Goal: Information Seeking & Learning: Learn about a topic

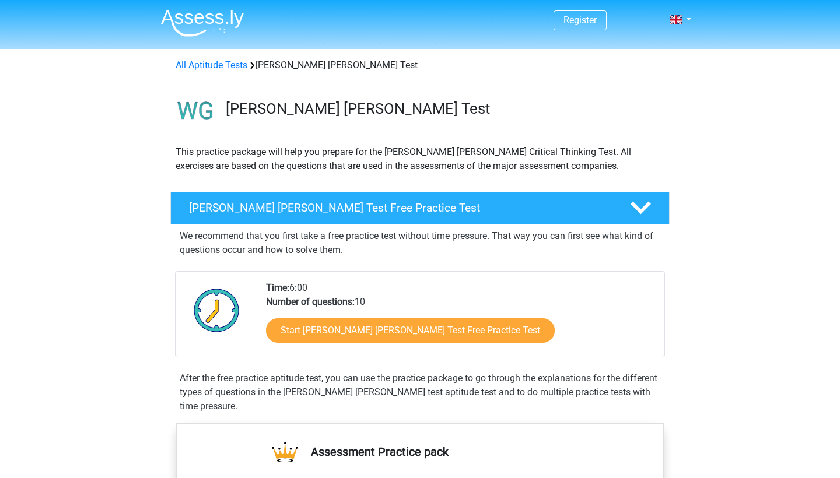
scroll to position [168, 0]
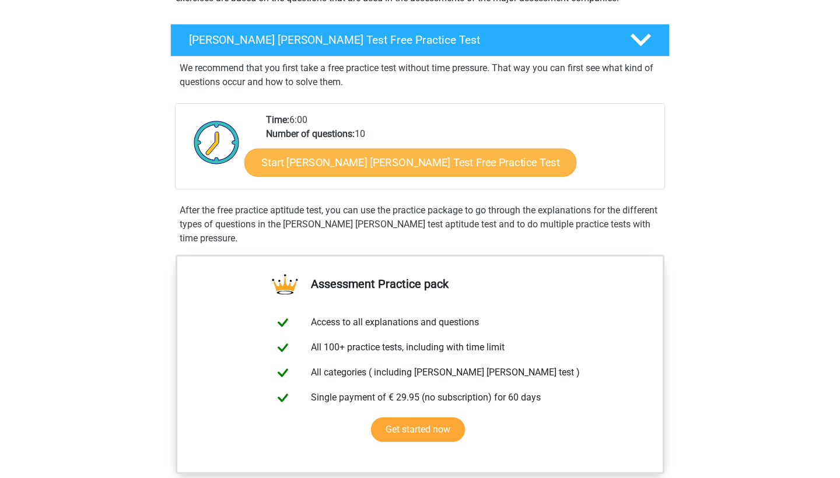
click at [397, 162] on link "Start Watson Glaser Test Free Practice Test" at bounding box center [410, 163] width 332 height 28
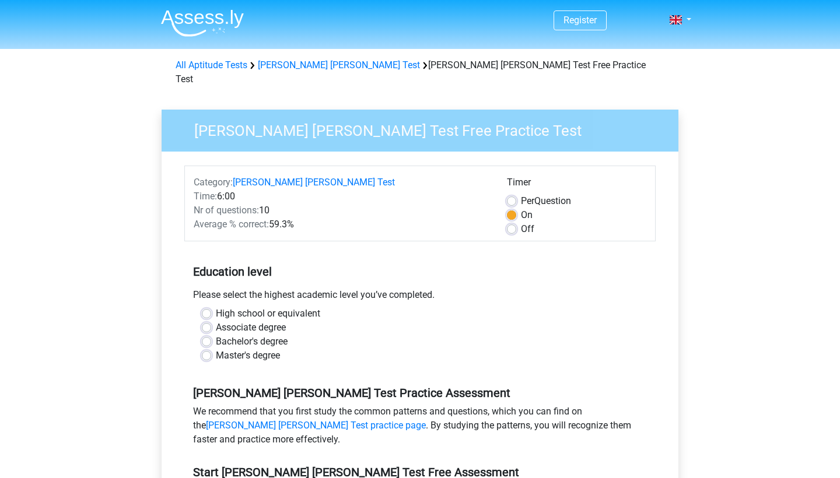
click at [216, 335] on label "Bachelor's degree" at bounding box center [252, 342] width 72 height 14
click at [209, 335] on input "Bachelor's degree" at bounding box center [206, 341] width 9 height 12
radio input "true"
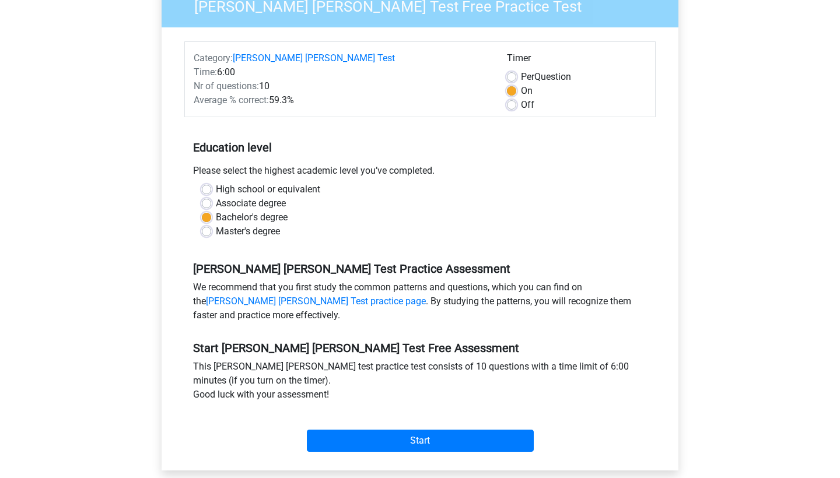
scroll to position [226, 0]
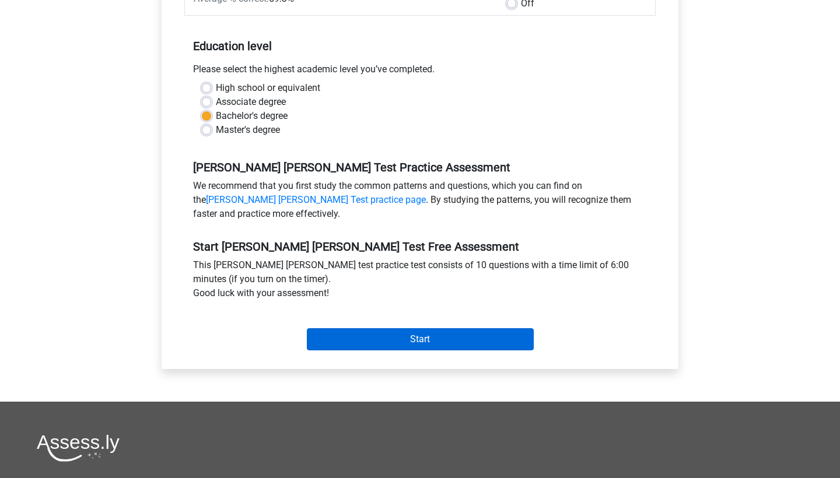
click at [355, 328] on input "Start" at bounding box center [420, 339] width 227 height 22
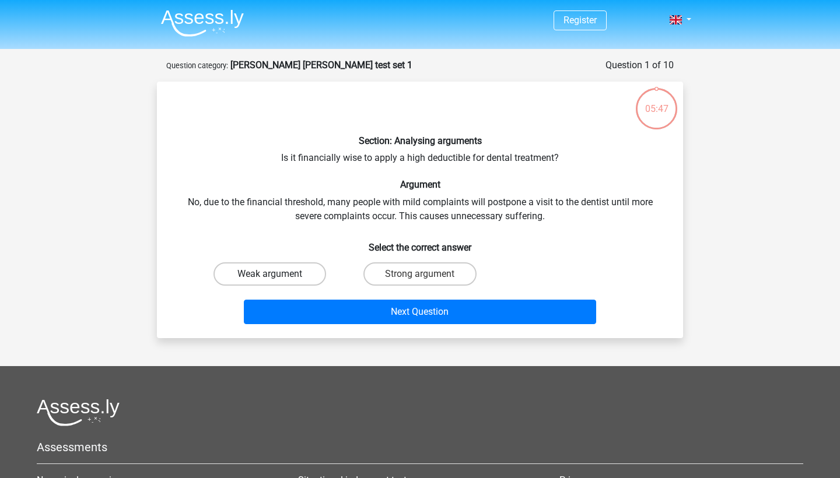
click at [284, 275] on label "Weak argument" at bounding box center [269, 273] width 113 height 23
click at [278, 275] on input "Weak argument" at bounding box center [274, 278] width 8 height 8
radio input "true"
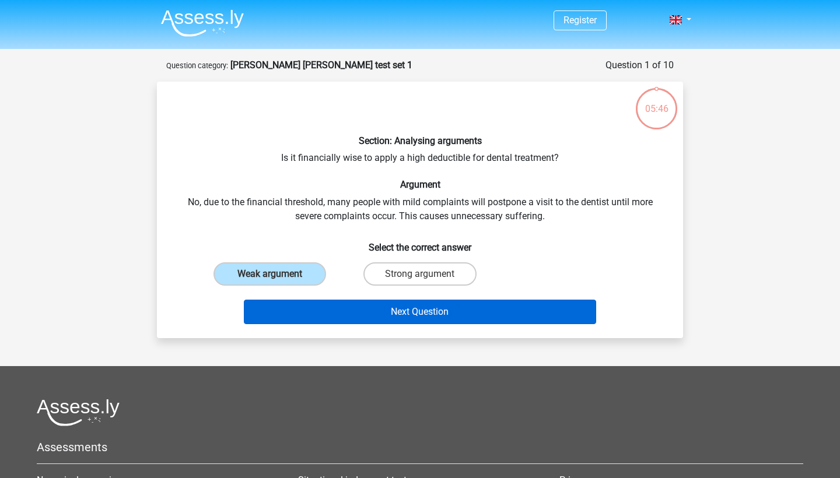
click at [310, 313] on button "Next Question" at bounding box center [420, 312] width 353 height 24
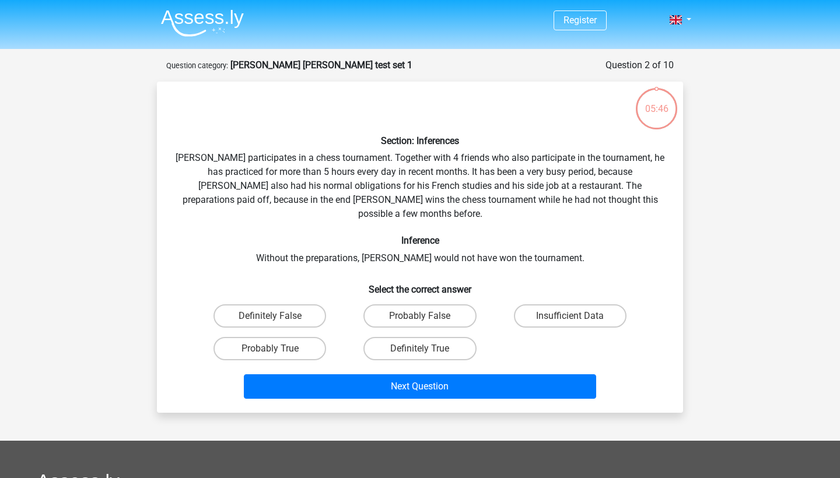
scroll to position [58, 0]
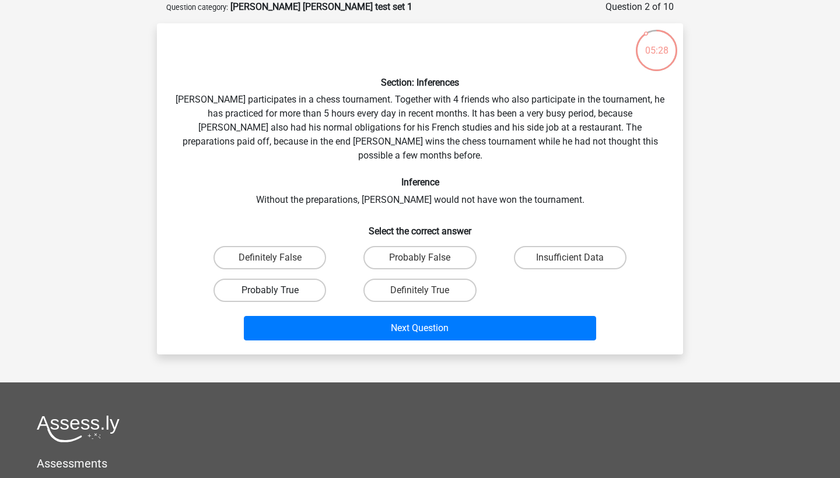
click at [303, 279] on label "Probably True" at bounding box center [269, 290] width 113 height 23
click at [278, 290] on input "Probably True" at bounding box center [274, 294] width 8 height 8
radio input "true"
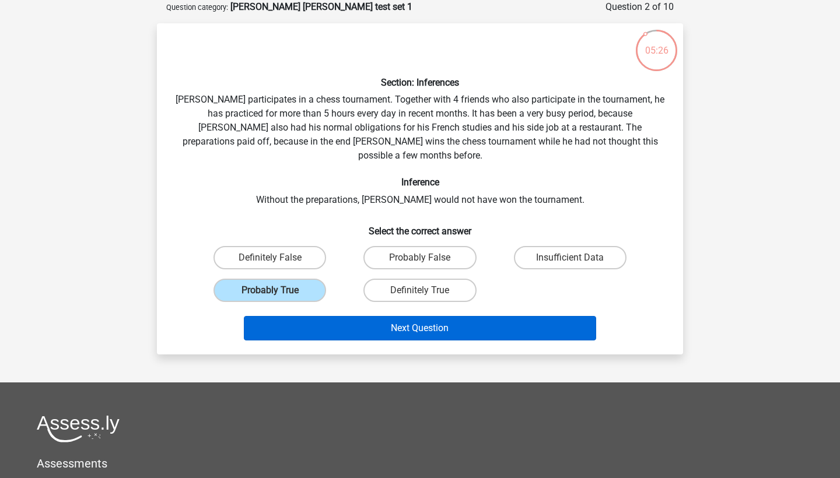
click at [321, 316] on button "Next Question" at bounding box center [420, 328] width 353 height 24
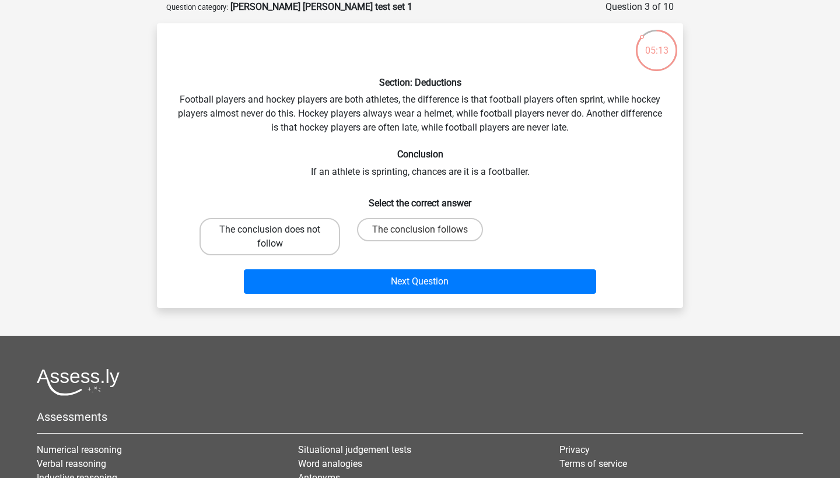
click at [316, 233] on label "The conclusion does not follow" at bounding box center [269, 236] width 141 height 37
click at [278, 233] on input "The conclusion does not follow" at bounding box center [274, 234] width 8 height 8
radio input "true"
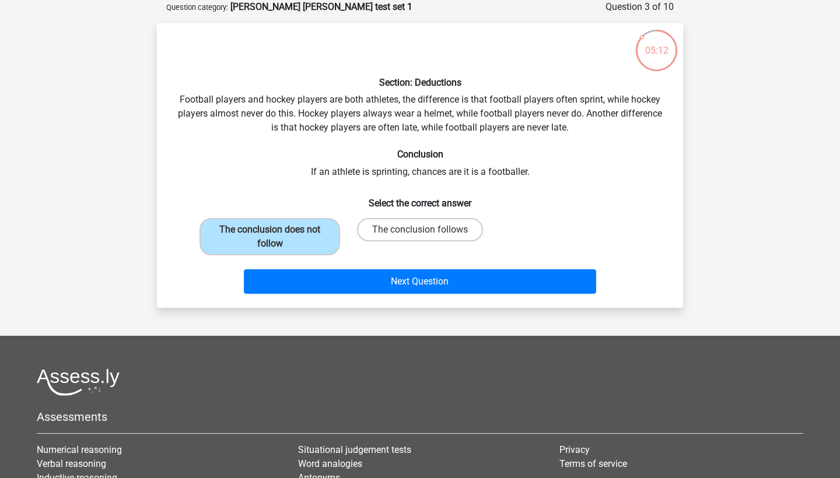
click at [321, 266] on div "Next Question" at bounding box center [420, 279] width 489 height 38
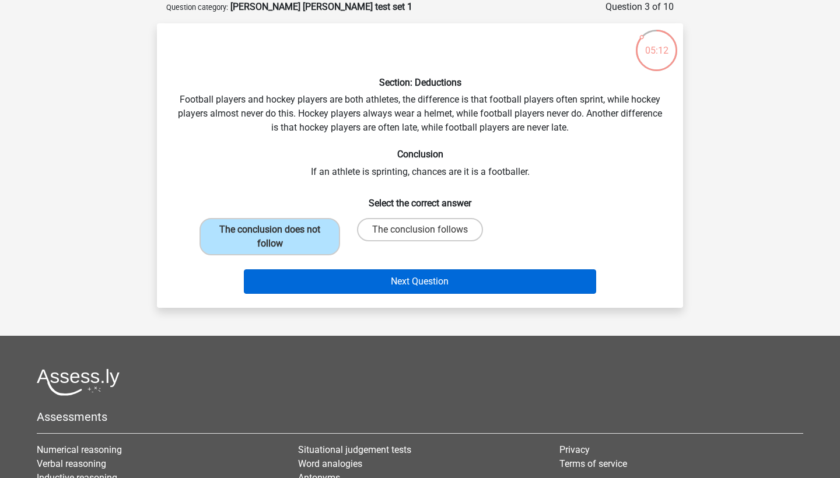
click at [321, 274] on button "Next Question" at bounding box center [420, 281] width 353 height 24
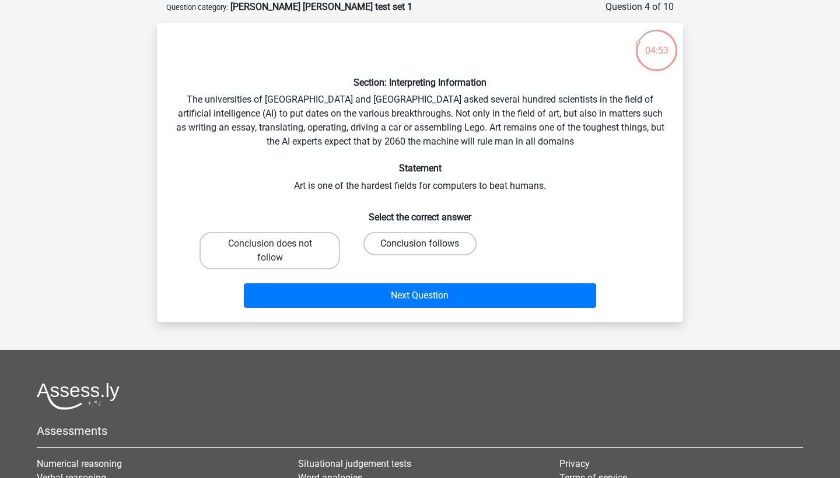
click at [398, 243] on label "Conclusion follows" at bounding box center [419, 243] width 113 height 23
click at [420, 244] on input "Conclusion follows" at bounding box center [424, 248] width 8 height 8
radio input "true"
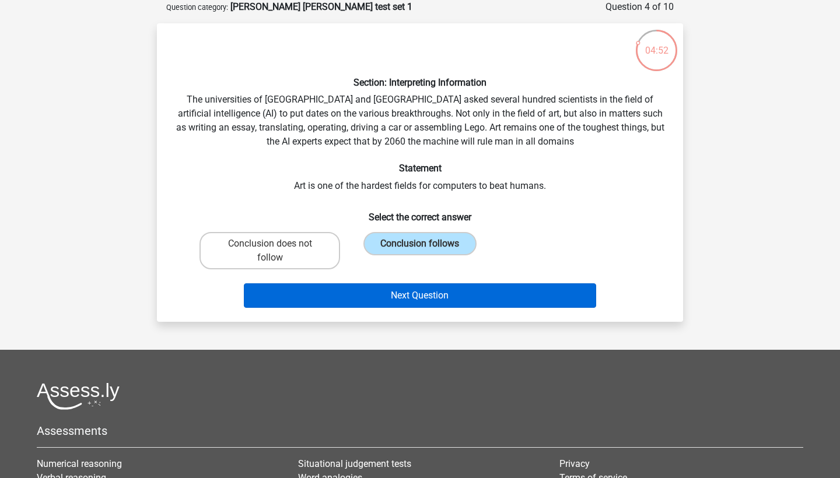
click at [397, 287] on button "Next Question" at bounding box center [420, 295] width 353 height 24
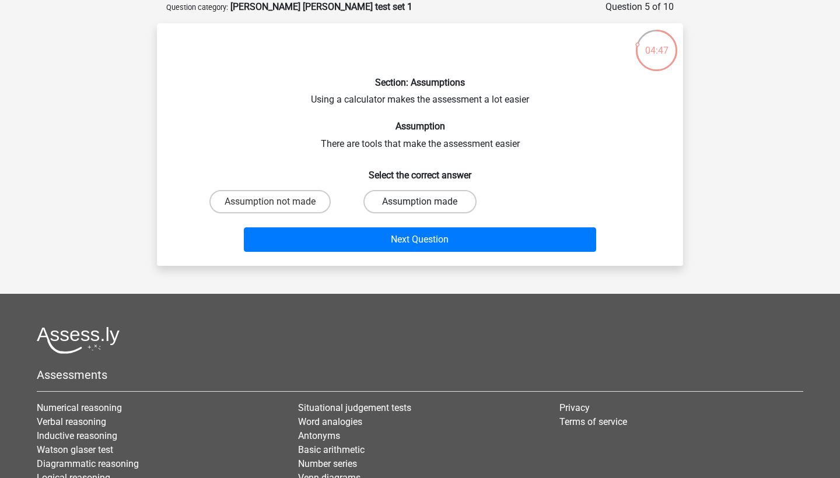
click at [415, 202] on label "Assumption made" at bounding box center [419, 201] width 113 height 23
click at [420, 202] on input "Assumption made" at bounding box center [424, 206] width 8 height 8
radio input "true"
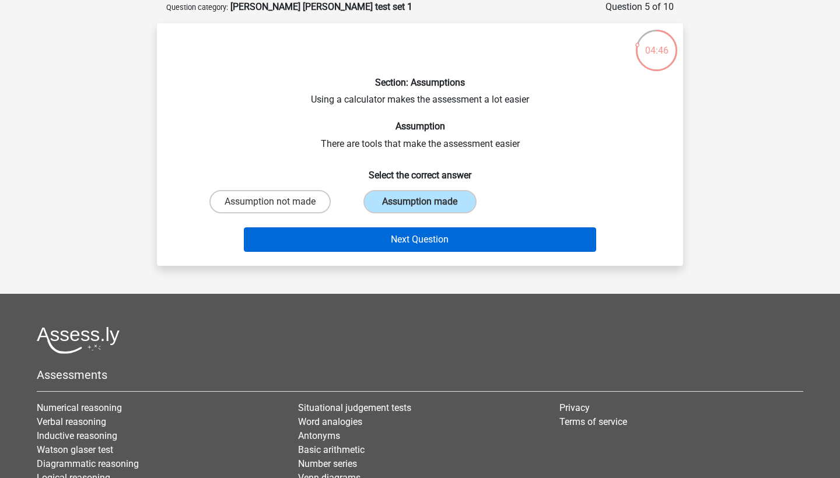
click at [415, 246] on button "Next Question" at bounding box center [420, 239] width 353 height 24
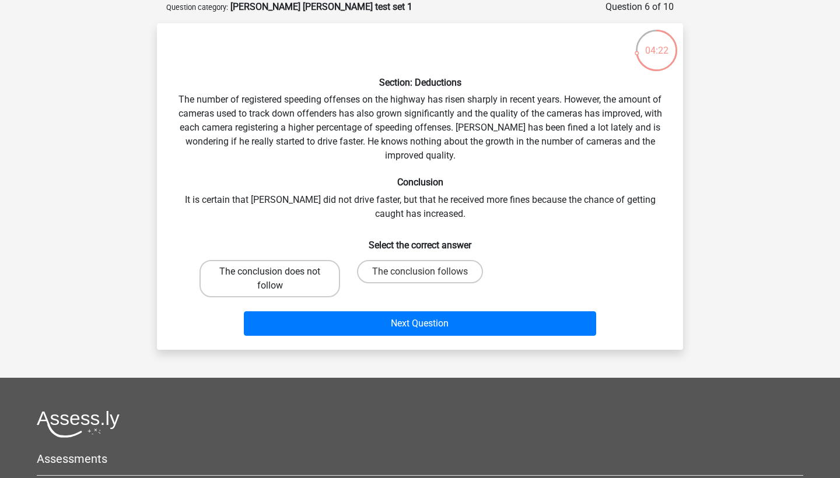
click at [312, 271] on label "The conclusion does not follow" at bounding box center [269, 278] width 141 height 37
click at [278, 272] on input "The conclusion does not follow" at bounding box center [274, 276] width 8 height 8
radio input "true"
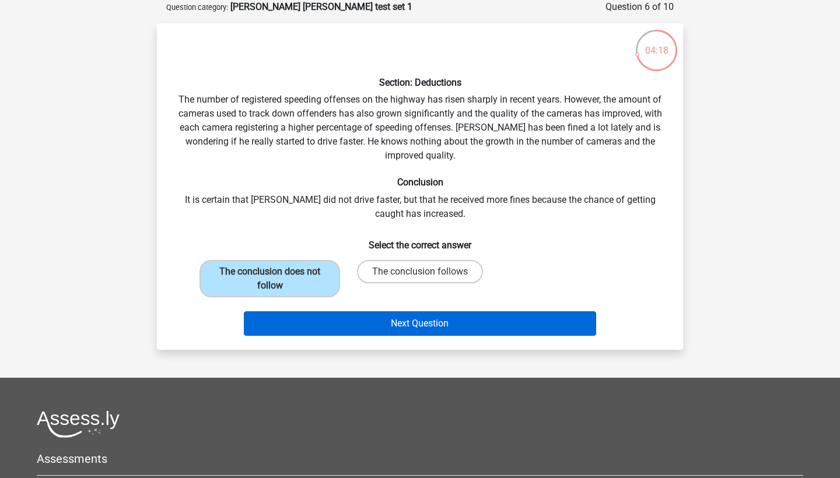
click at [352, 327] on button "Next Question" at bounding box center [420, 323] width 353 height 24
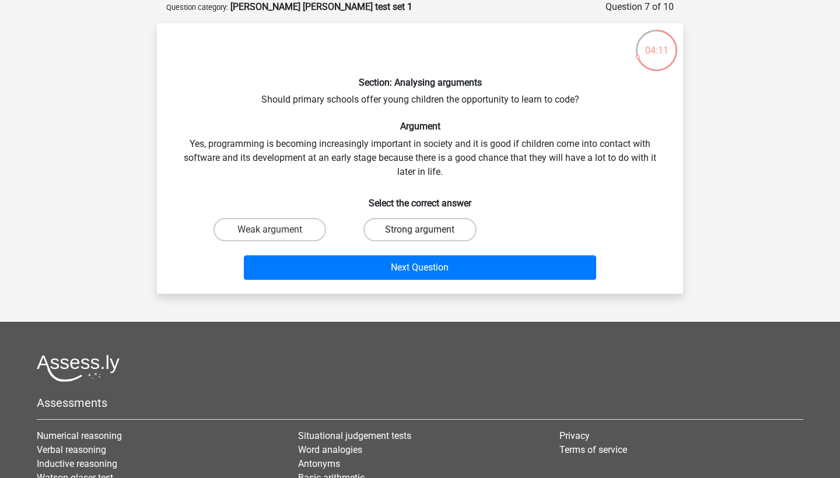
click at [430, 221] on label "Strong argument" at bounding box center [419, 229] width 113 height 23
click at [427, 230] on input "Strong argument" at bounding box center [424, 234] width 8 height 8
radio input "true"
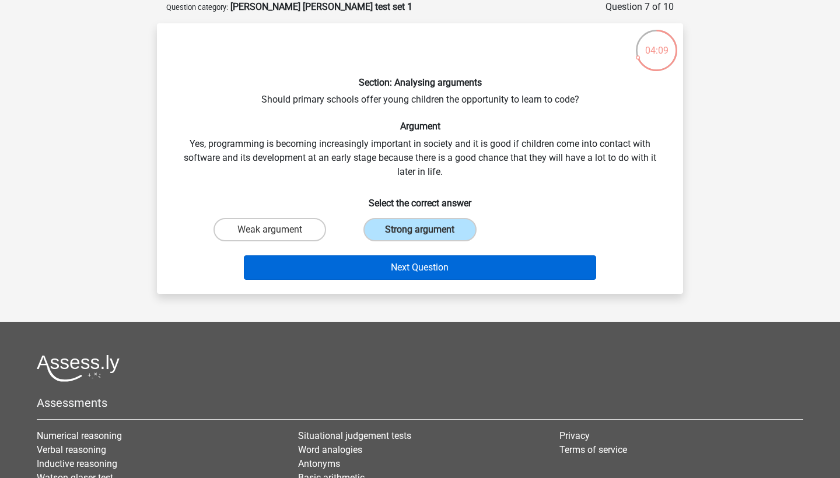
click at [429, 263] on button "Next Question" at bounding box center [420, 267] width 353 height 24
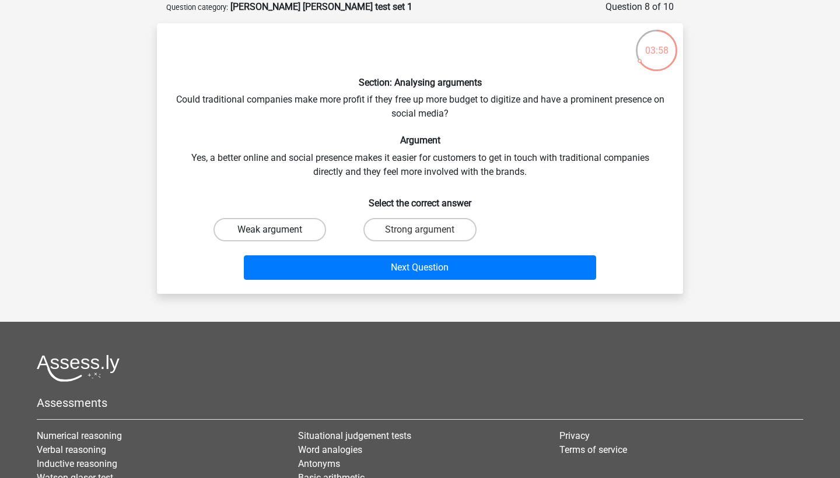
click at [278, 234] on label "Weak argument" at bounding box center [269, 229] width 113 height 23
click at [278, 234] on input "Weak argument" at bounding box center [274, 234] width 8 height 8
radio input "true"
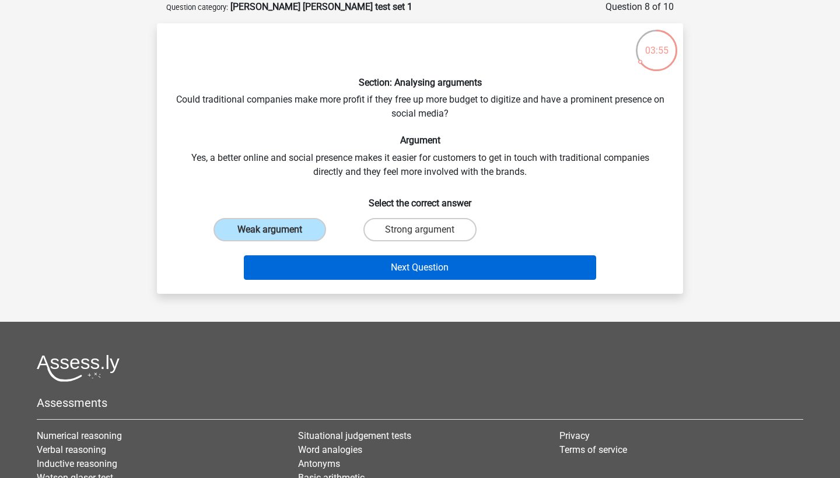
click at [293, 263] on button "Next Question" at bounding box center [420, 267] width 353 height 24
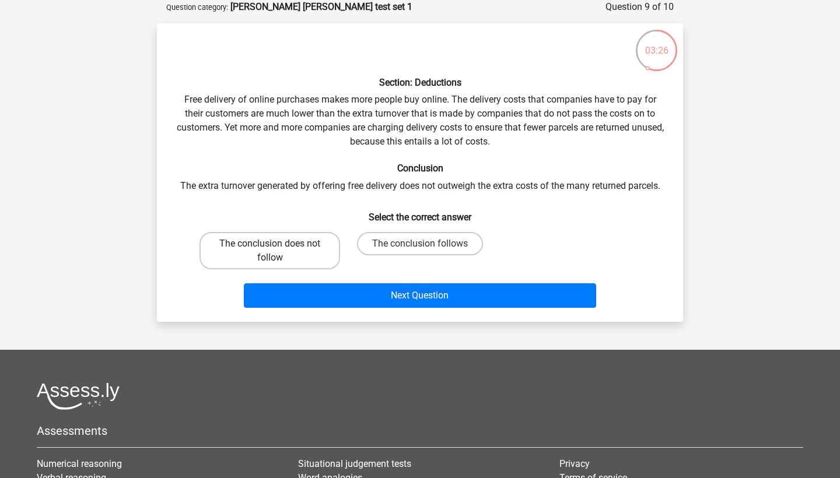
click at [302, 250] on label "The conclusion does not follow" at bounding box center [269, 250] width 141 height 37
click at [278, 250] on input "The conclusion does not follow" at bounding box center [274, 248] width 8 height 8
radio input "true"
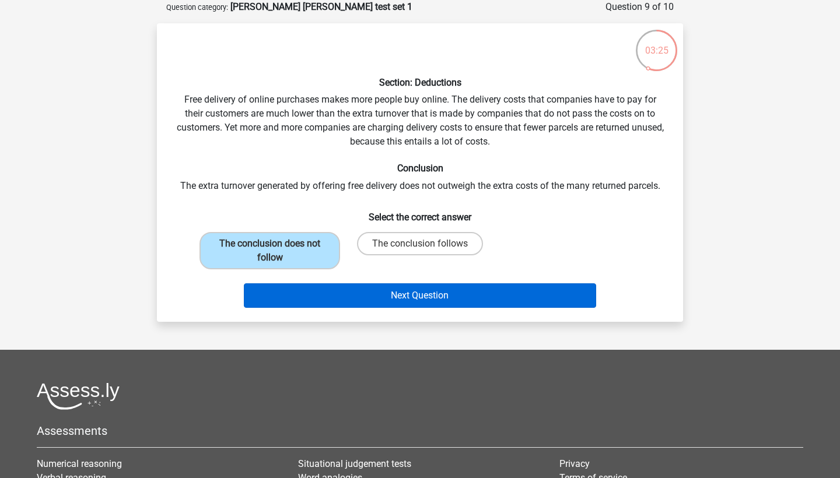
click at [303, 292] on button "Next Question" at bounding box center [420, 295] width 353 height 24
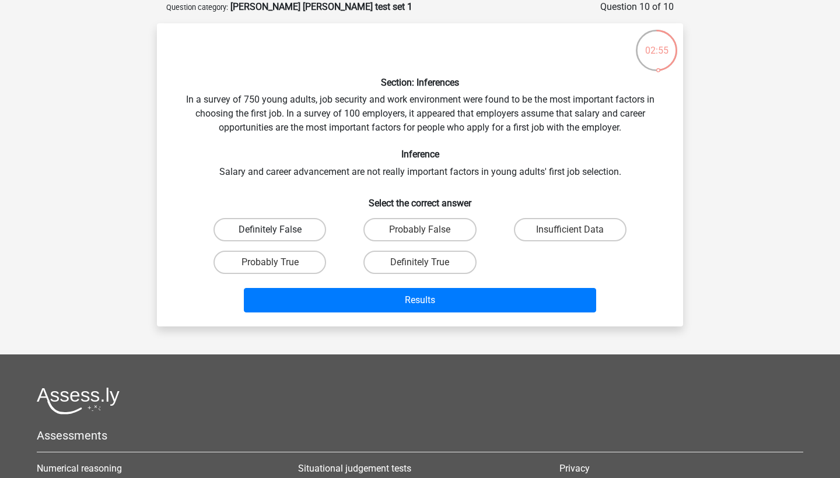
click at [298, 229] on label "Definitely False" at bounding box center [269, 229] width 113 height 23
click at [278, 230] on input "Definitely False" at bounding box center [274, 234] width 8 height 8
radio input "true"
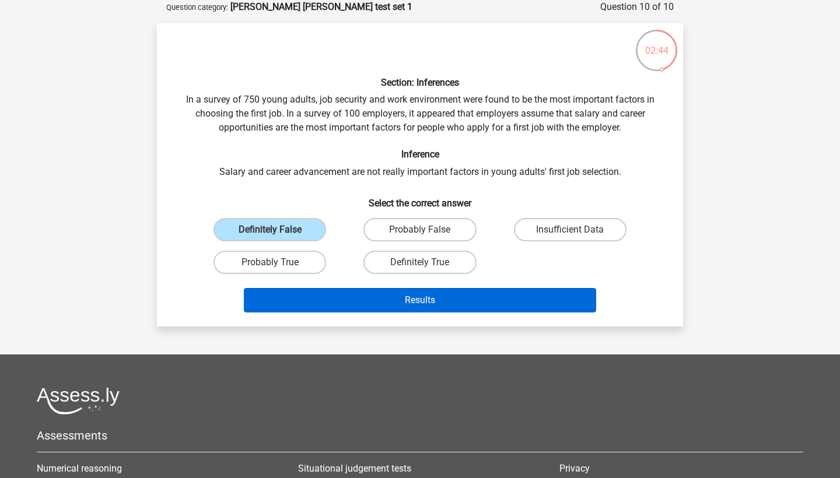
click at [364, 304] on button "Results" at bounding box center [420, 300] width 353 height 24
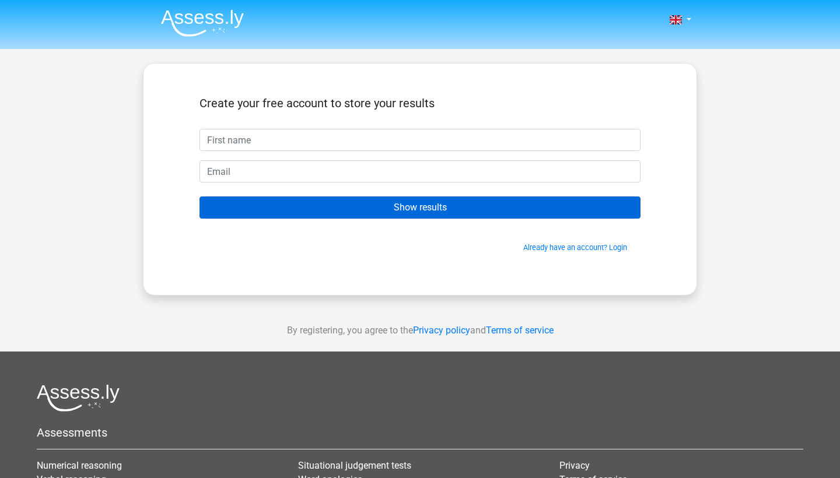
click at [405, 211] on input "Show results" at bounding box center [419, 208] width 441 height 22
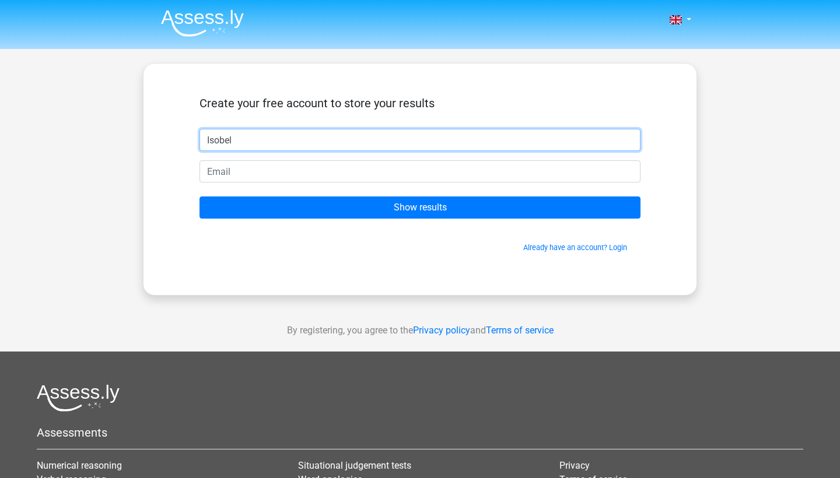
type input "Isobel"
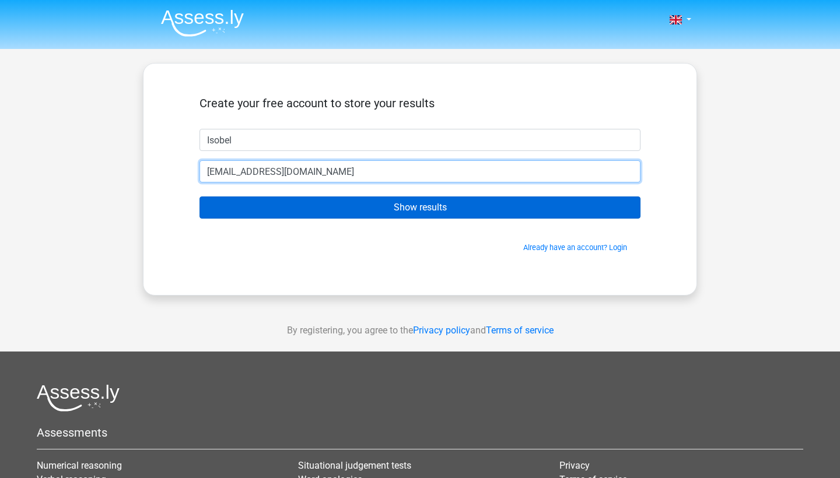
type input "Isobelevans222@gmail.com"
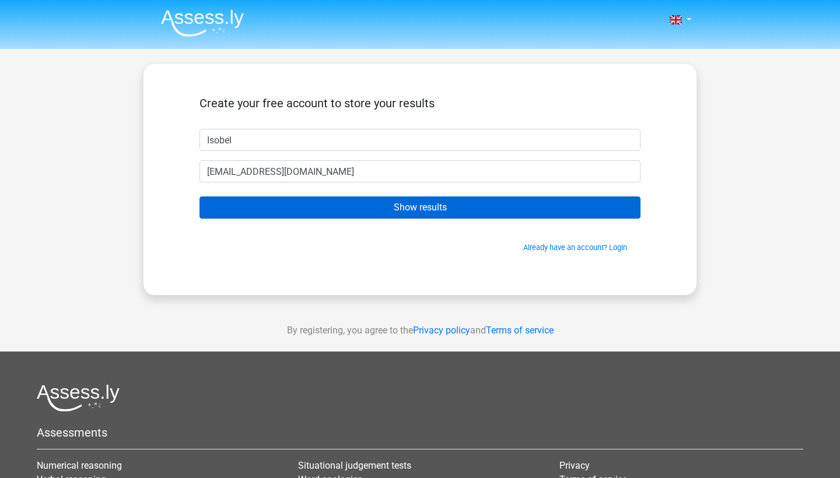
click at [372, 212] on input "Show results" at bounding box center [419, 208] width 441 height 22
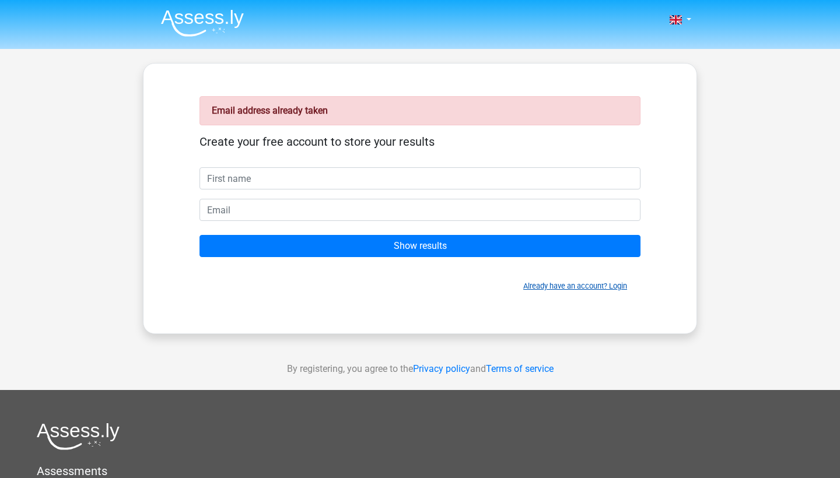
click at [553, 285] on link "Already have an account? Login" at bounding box center [575, 286] width 104 height 9
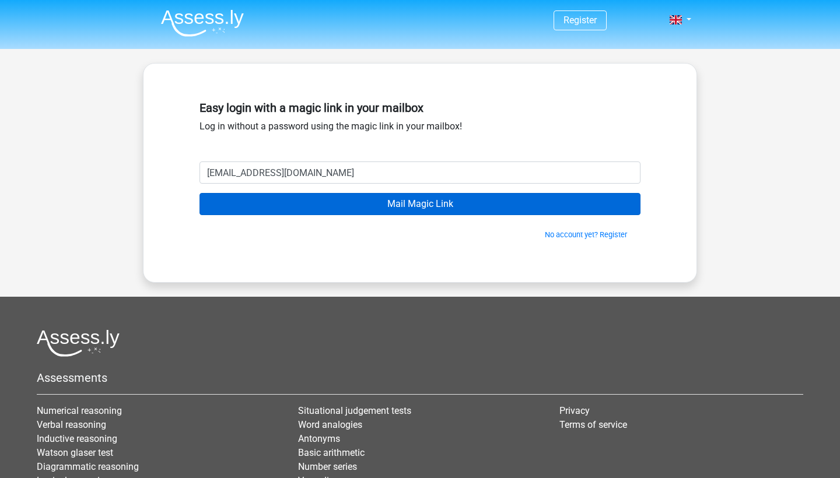
type input "[EMAIL_ADDRESS][DOMAIN_NAME]"
click at [398, 202] on input "Mail Magic Link" at bounding box center [419, 204] width 441 height 22
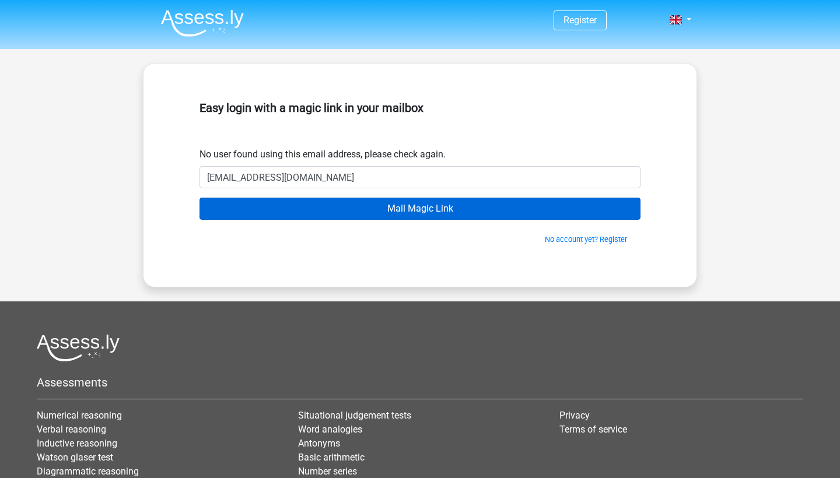
type input "Isobelevans222@gmail.com"
click at [425, 212] on input "Mail Magic Link" at bounding box center [419, 209] width 441 height 22
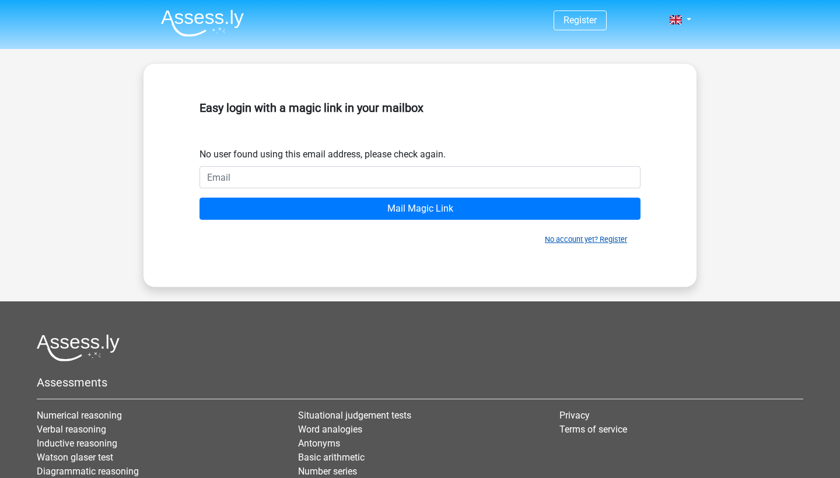
click at [576, 244] on link "No account yet? Register" at bounding box center [586, 239] width 82 height 9
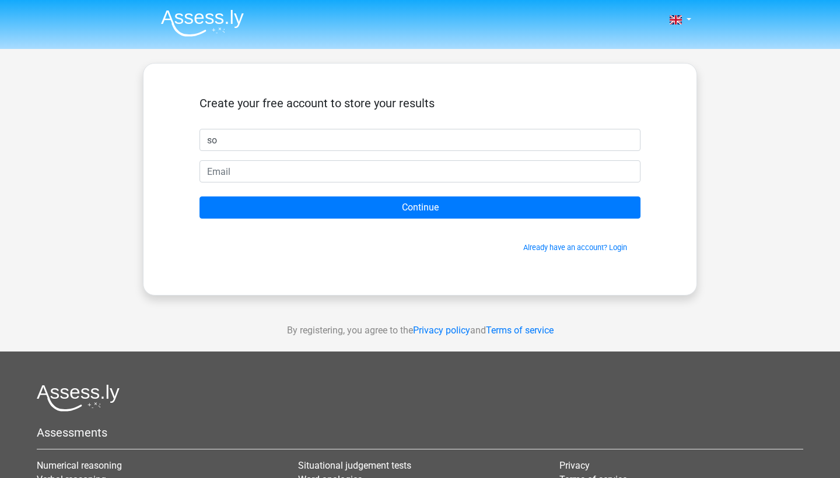
type input "s"
type input "Isobel"
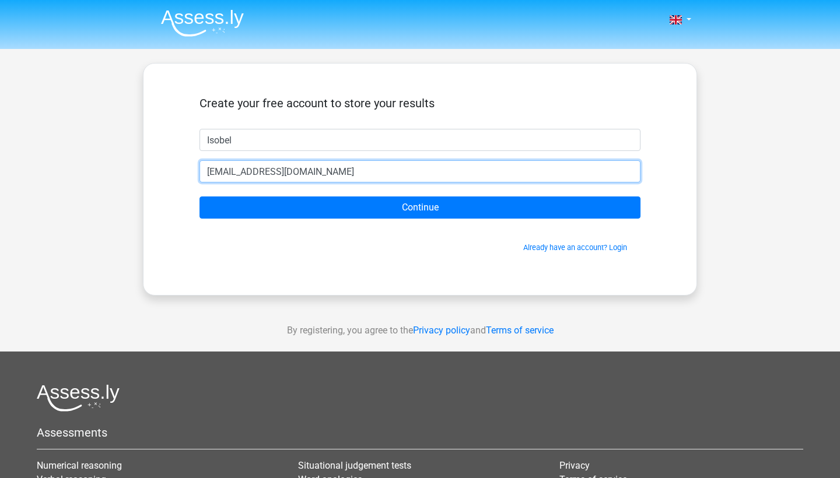
type input "Isobelevans222@gmail.com"
click at [420, 208] on input "Continue" at bounding box center [419, 208] width 441 height 22
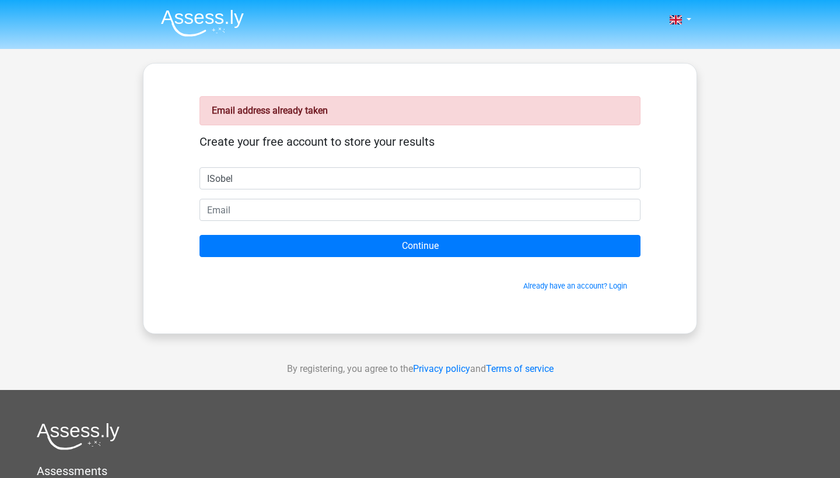
click at [216, 178] on input "ISobel" at bounding box center [419, 178] width 441 height 22
type input "Isobel"
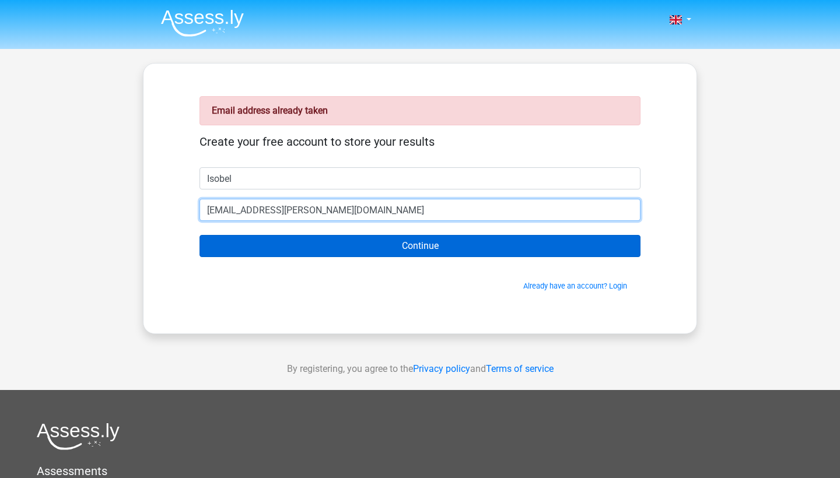
type input "Isobel.evans@ucdconnect.ie"
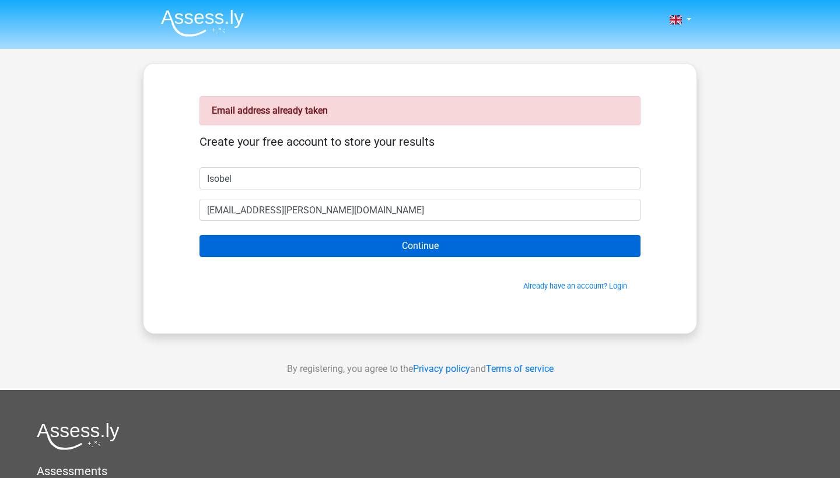
click at [295, 247] on input "Continue" at bounding box center [419, 246] width 441 height 22
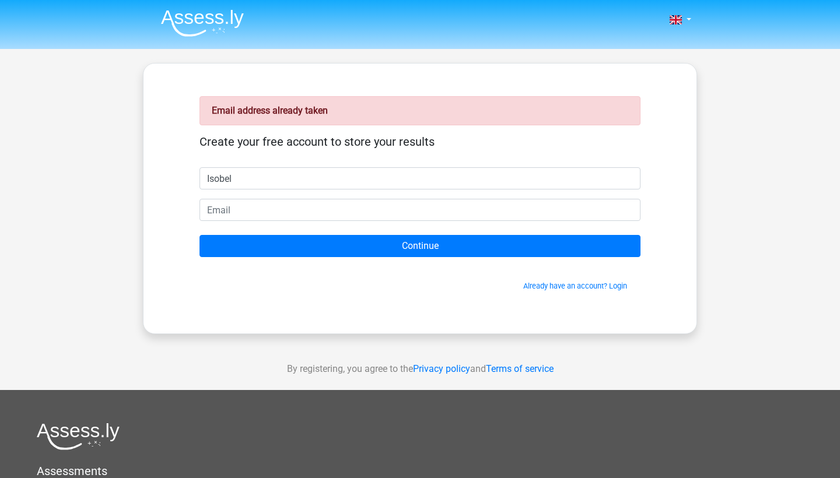
type input "Isobel"
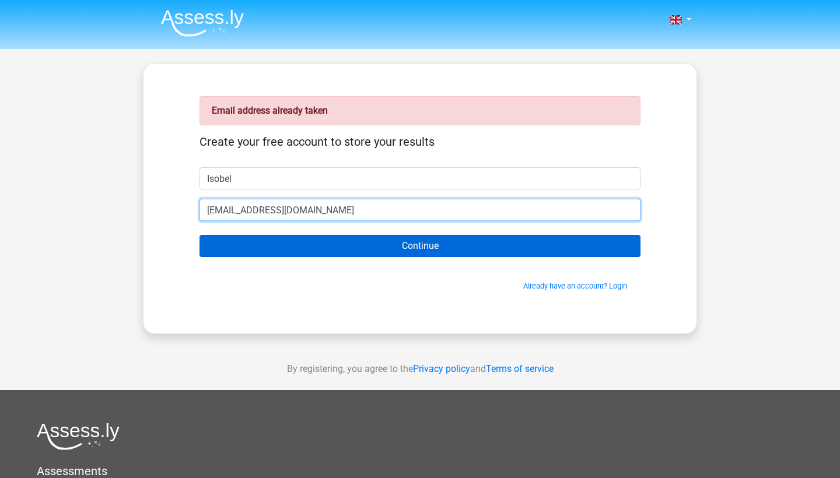
type input "[EMAIL_ADDRESS][DOMAIN_NAME]"
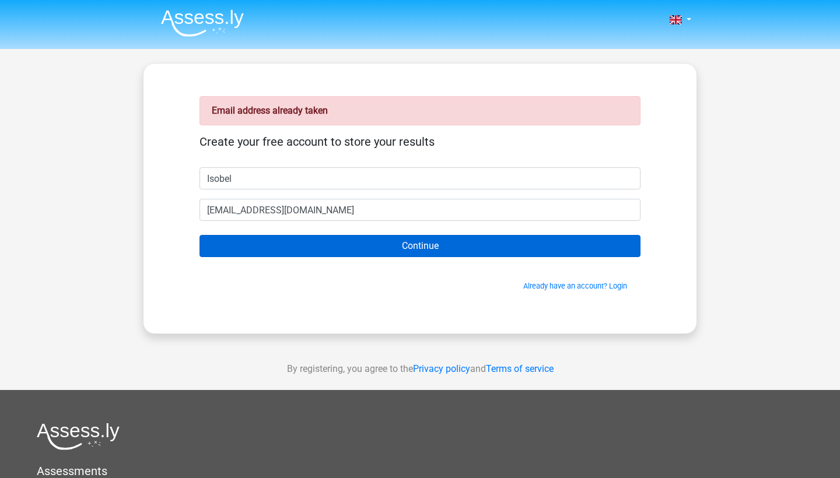
click at [441, 250] on input "Continue" at bounding box center [419, 246] width 441 height 22
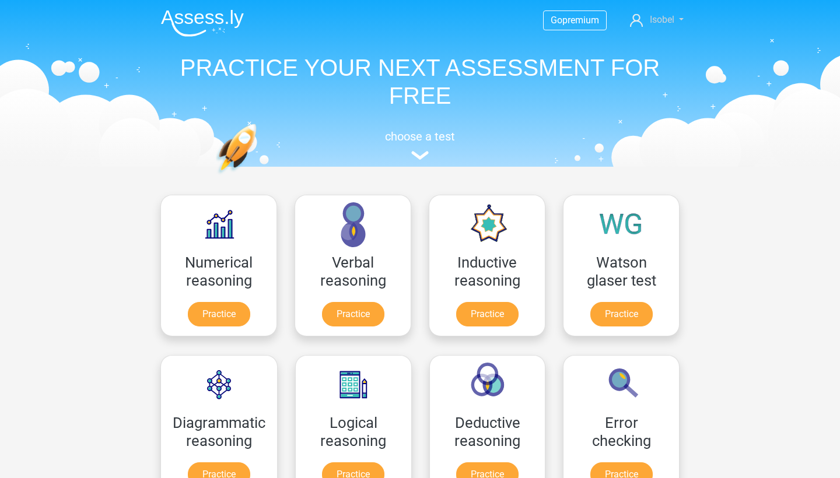
click at [669, 25] on span "Isobel" at bounding box center [662, 19] width 24 height 11
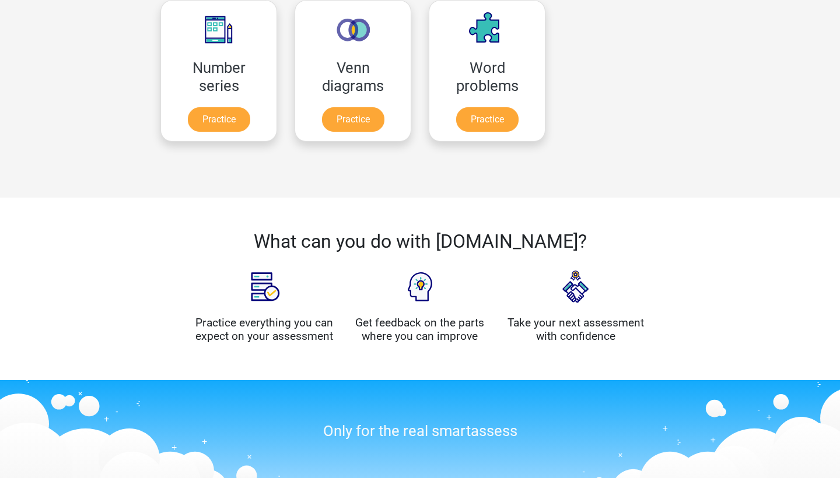
scroll to position [356, 0]
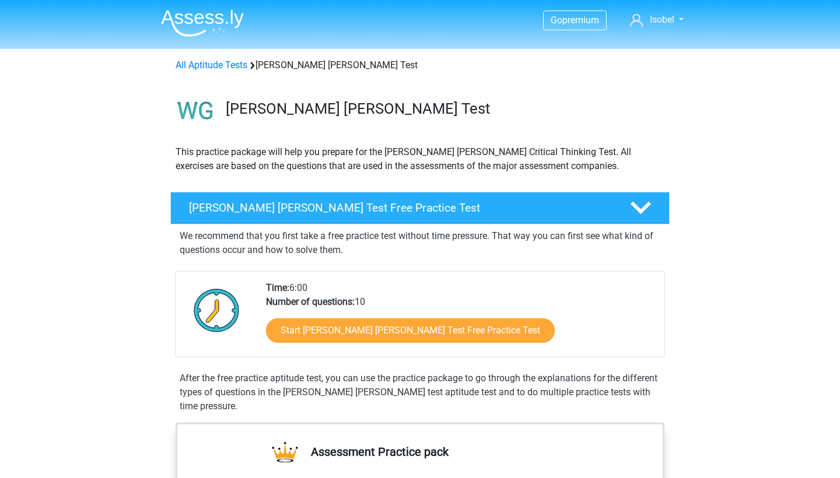
drag, startPoint x: 836, startPoint y: 104, endPoint x: 734, endPoint y: 79, distance: 105.2
